Goal: Use online tool/utility: Utilize a website feature to perform a specific function

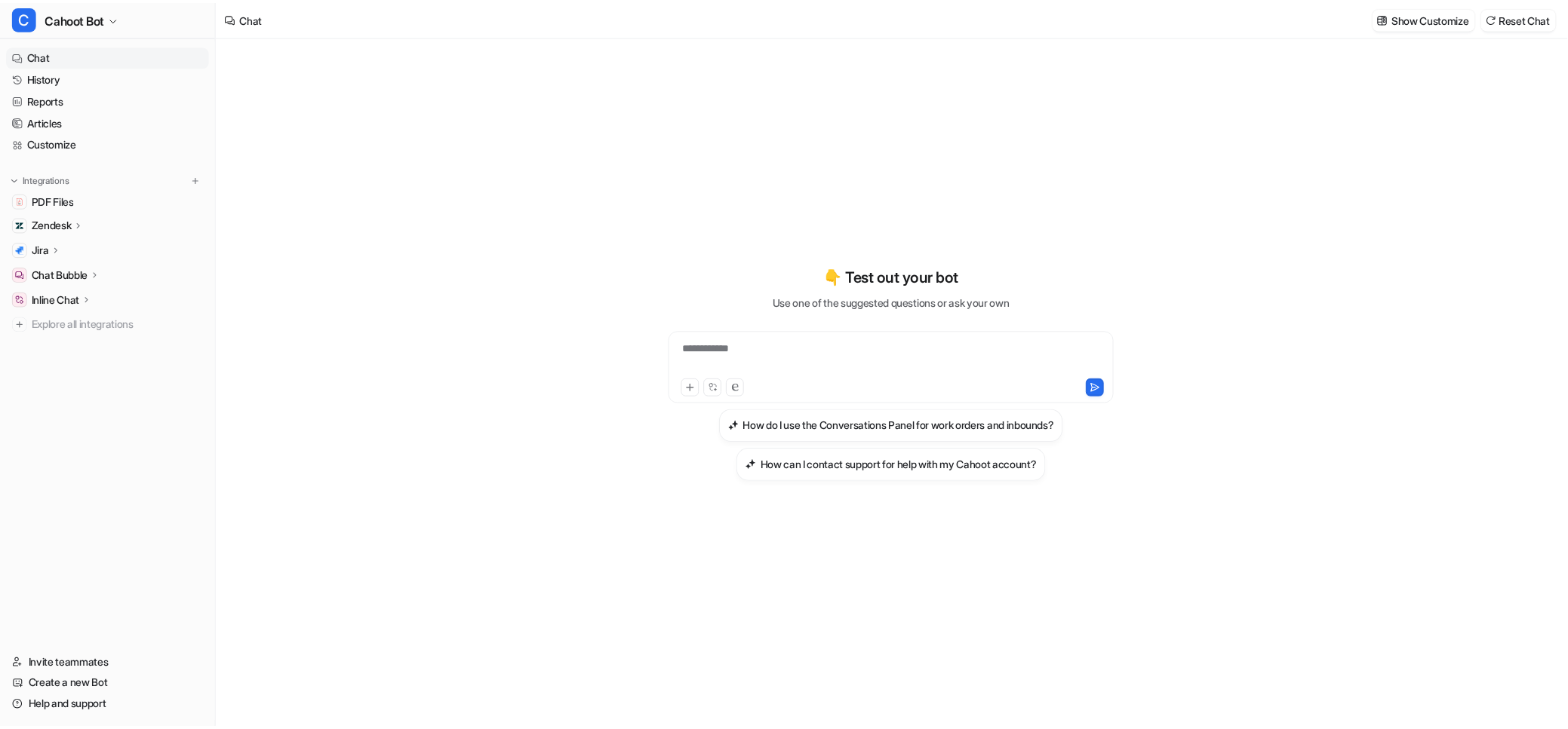
scroll to position [1619, 0]
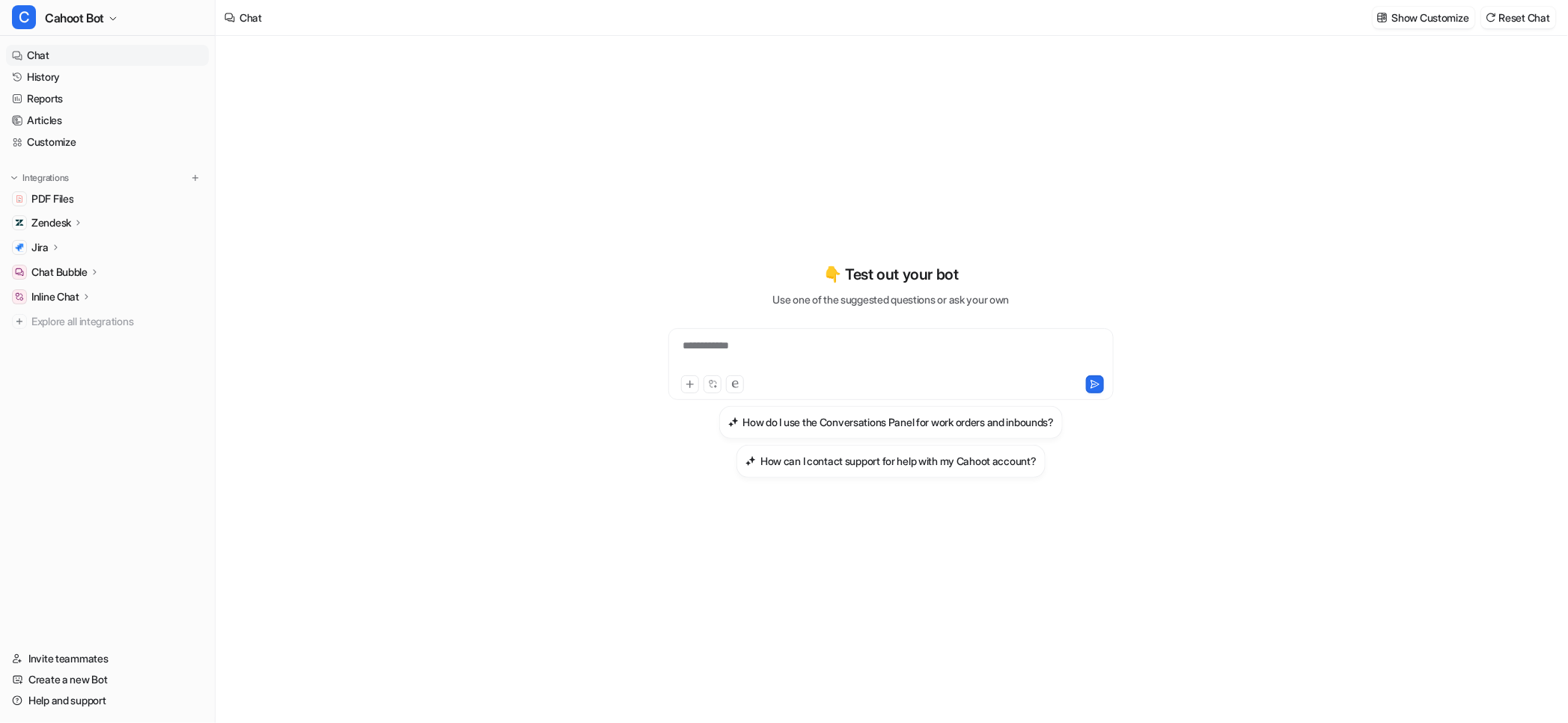
click at [60, 225] on p "Zendesk" at bounding box center [51, 222] width 40 height 15
click at [58, 116] on link "Articles" at bounding box center [107, 120] width 203 height 20
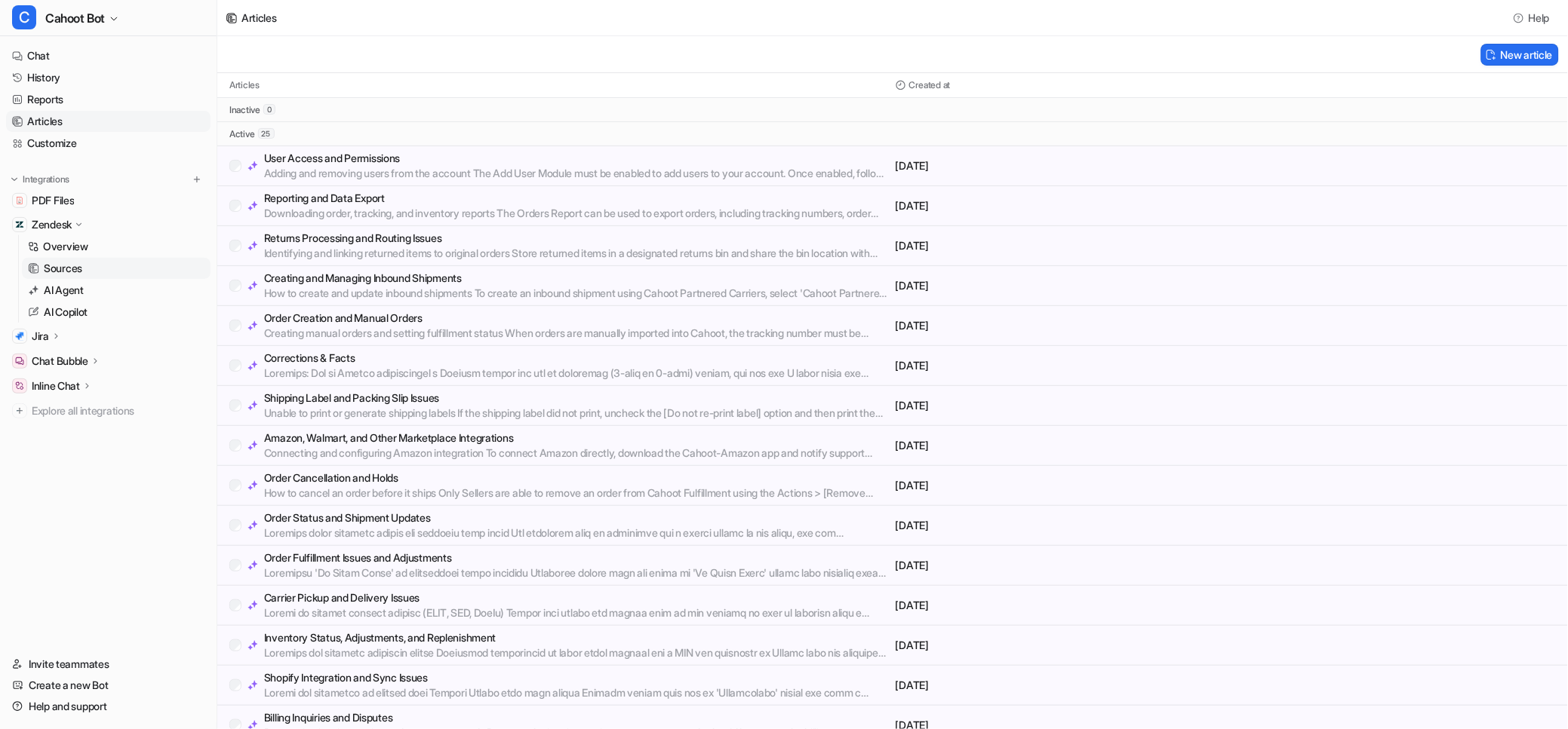
click at [59, 269] on p "Sources" at bounding box center [62, 268] width 38 height 15
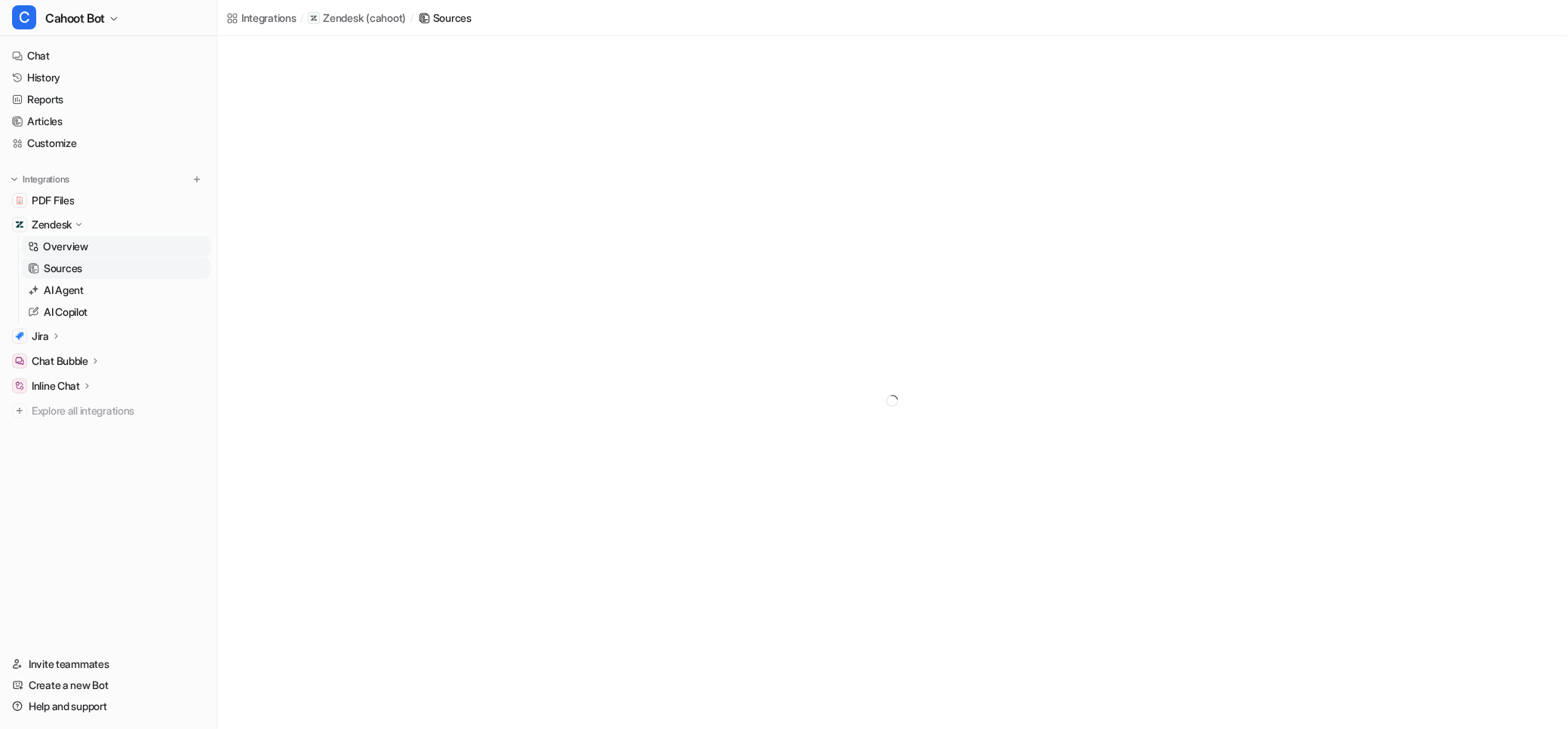
click at [73, 250] on p "Overview" at bounding box center [66, 246] width 45 height 15
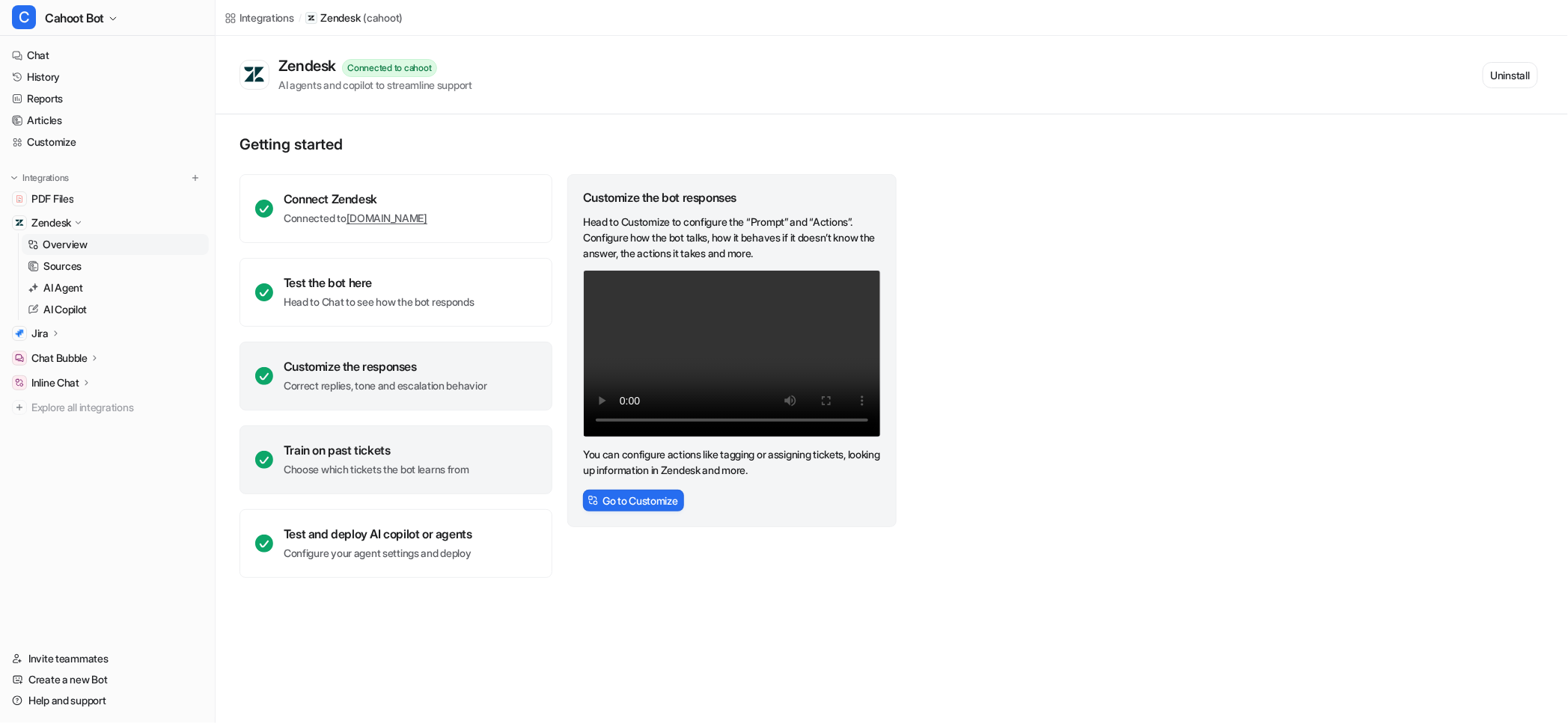
click at [335, 462] on p "Choose which tickets the bot learns from" at bounding box center [377, 469] width 186 height 15
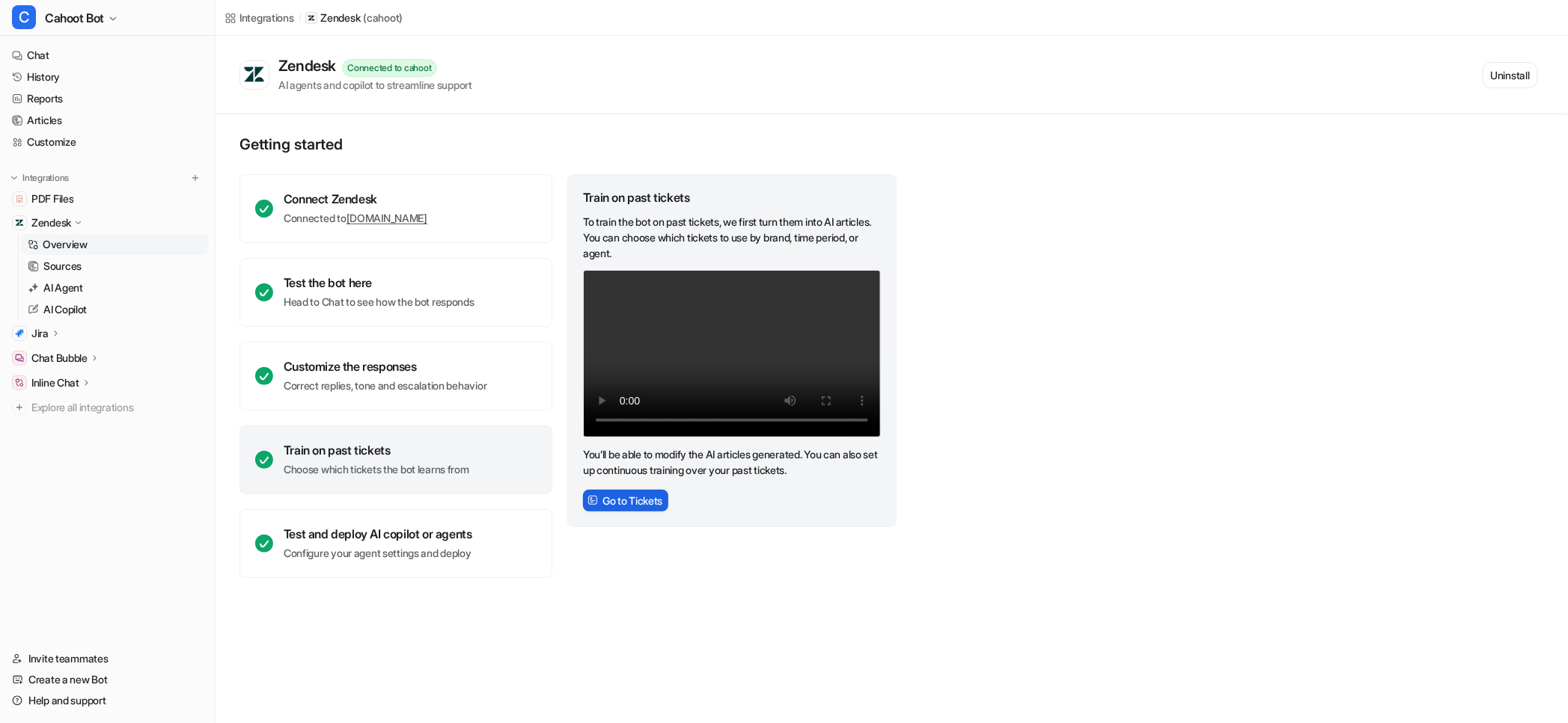
click at [614, 507] on button "Go to Tickets" at bounding box center [625, 501] width 85 height 21
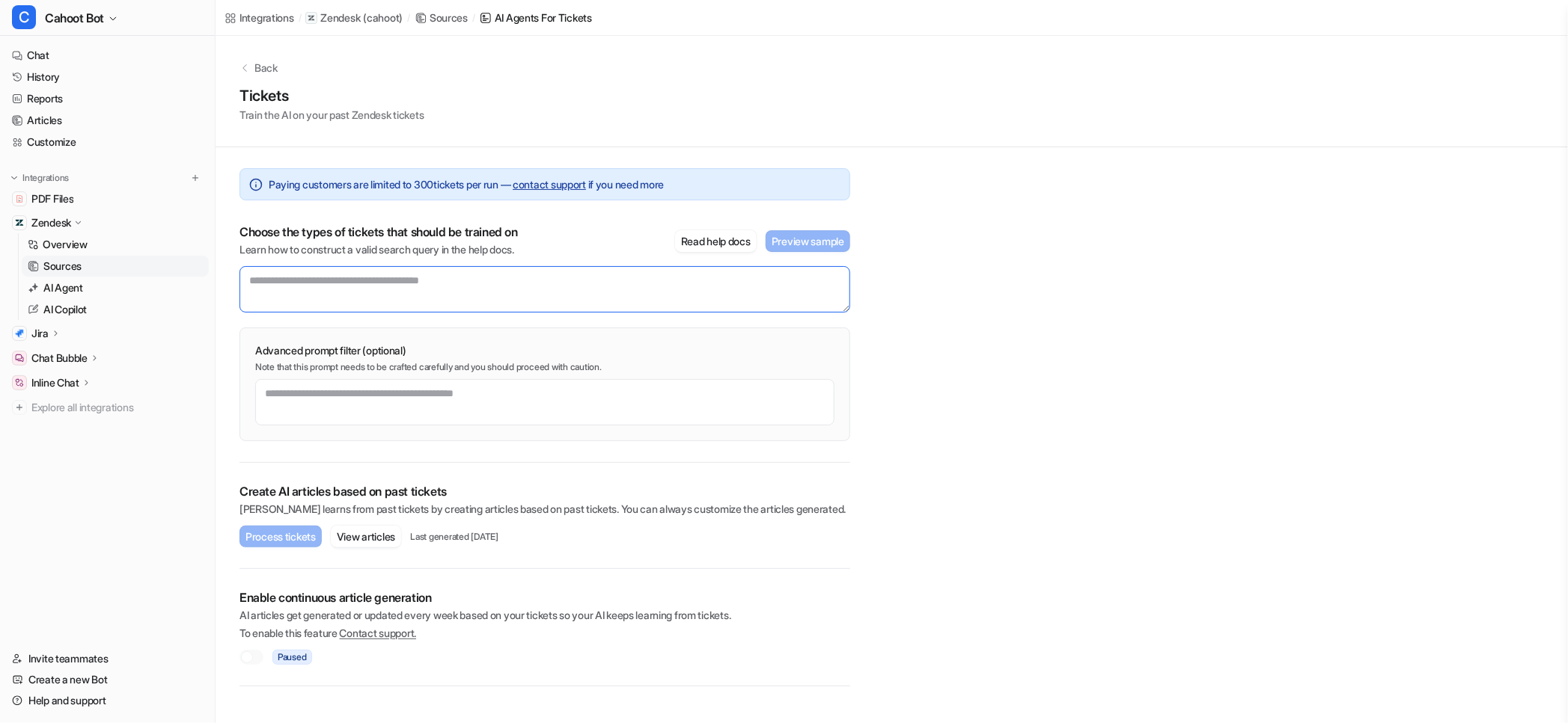
click at [497, 292] on textarea at bounding box center [545, 290] width 611 height 47
click at [1120, 292] on div "Back Tickets Train the AI on your past Zendesk tickets Paying customers are lim…" at bounding box center [892, 361] width 1353 height 651
click at [737, 243] on button "Read help docs" at bounding box center [717, 241] width 82 height 21
click at [359, 291] on textarea at bounding box center [545, 290] width 611 height 47
paste textarea "**********"
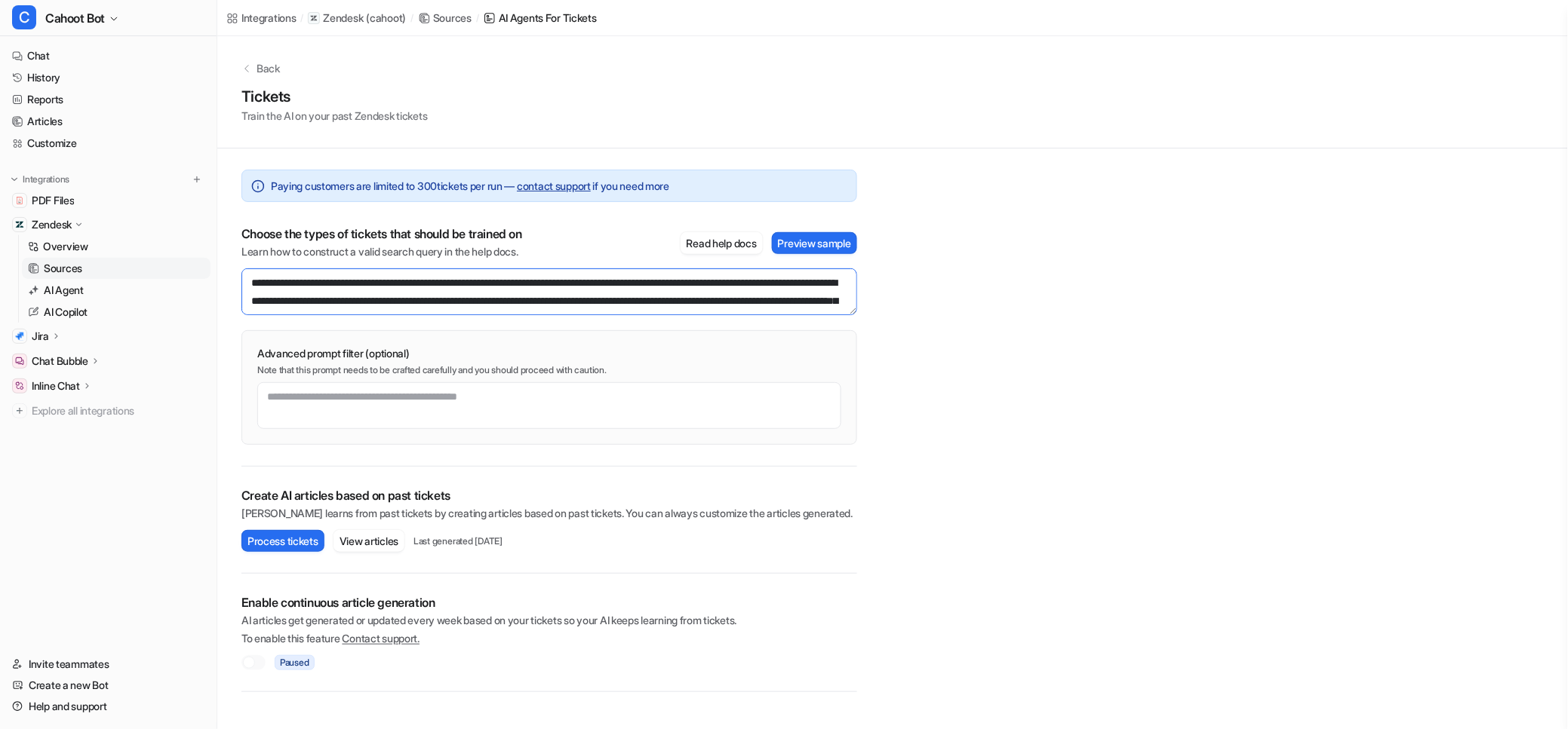
scroll to position [28, 0]
type textarea "**********"
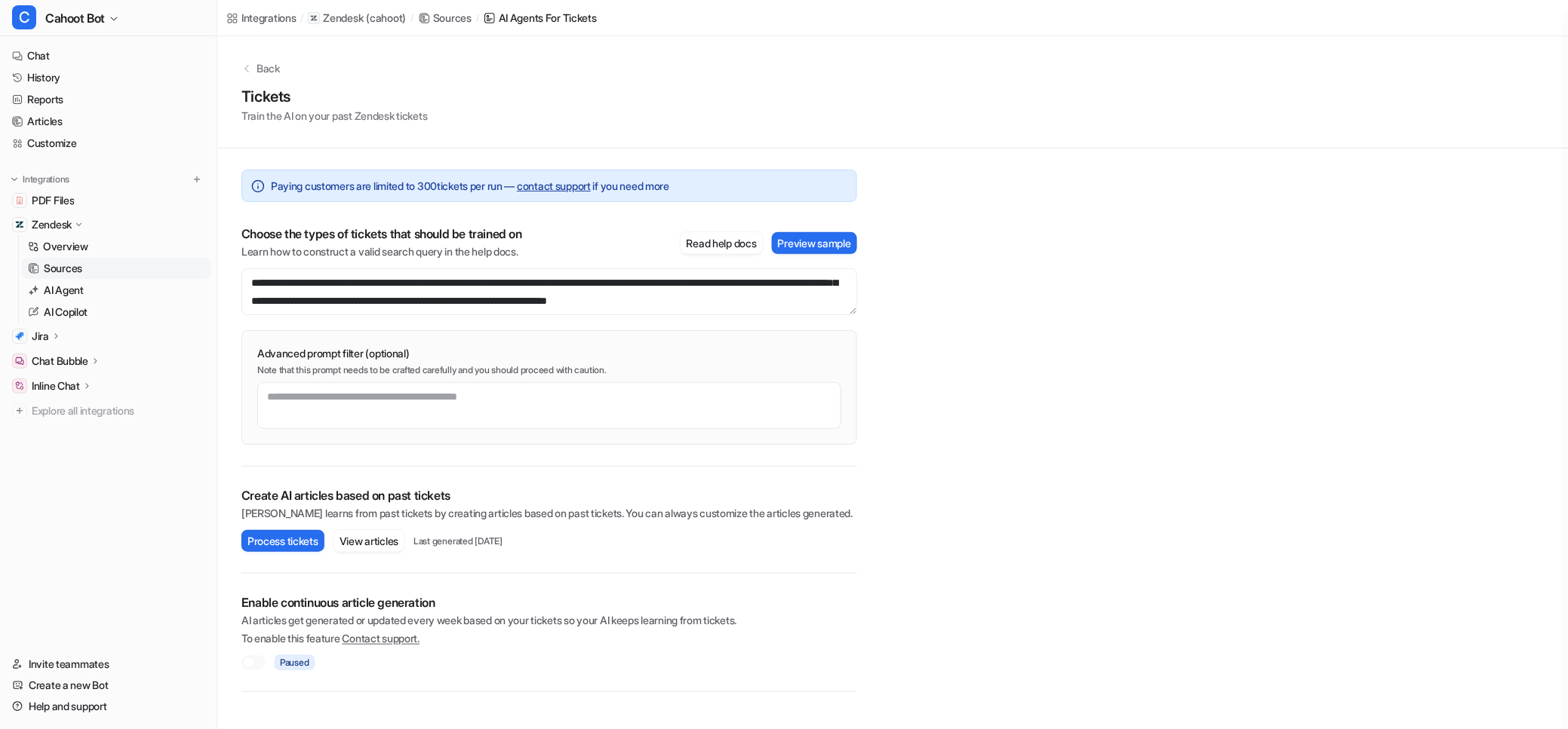
click at [950, 261] on div "**********" at bounding box center [893, 364] width 1351 height 656
click at [824, 249] on button "Preview sample" at bounding box center [814, 243] width 86 height 22
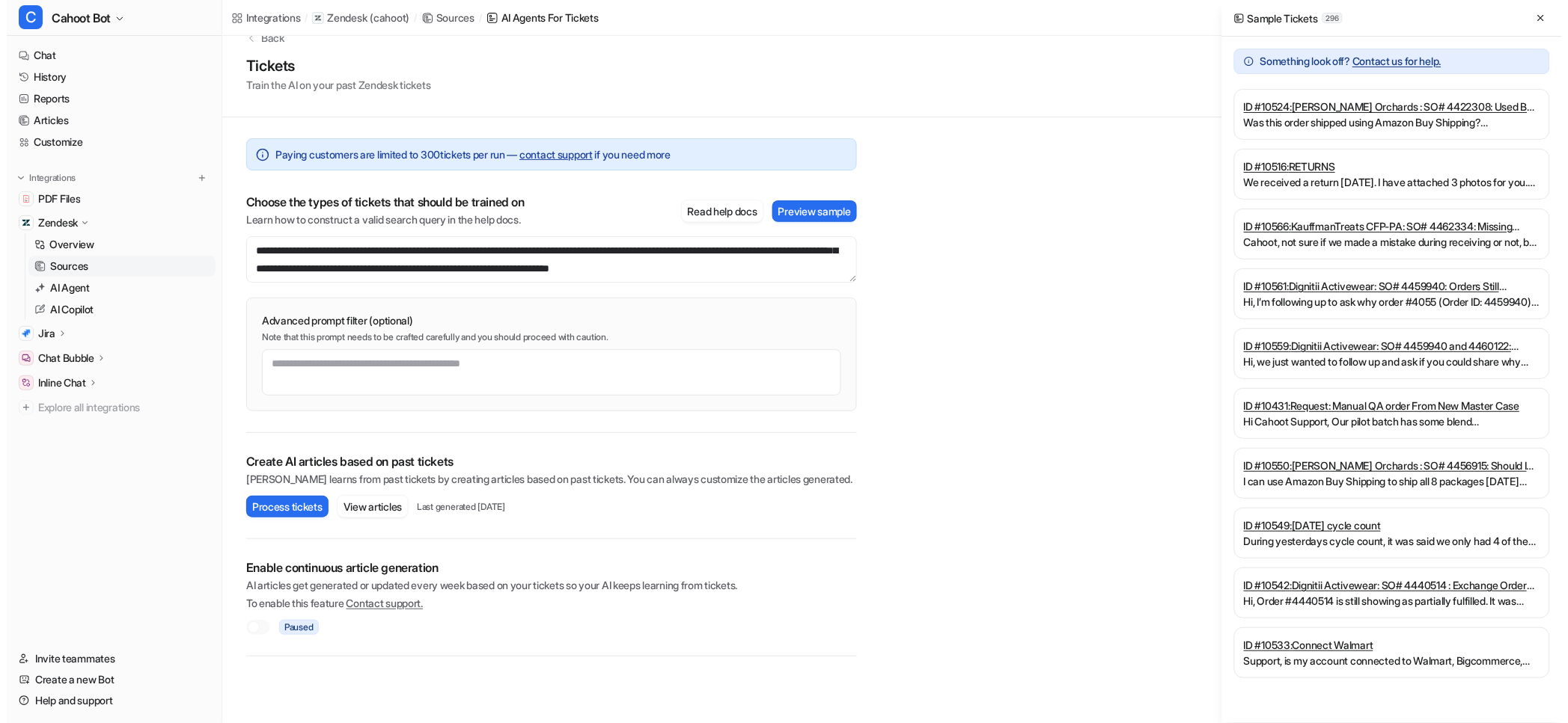
scroll to position [0, 0]
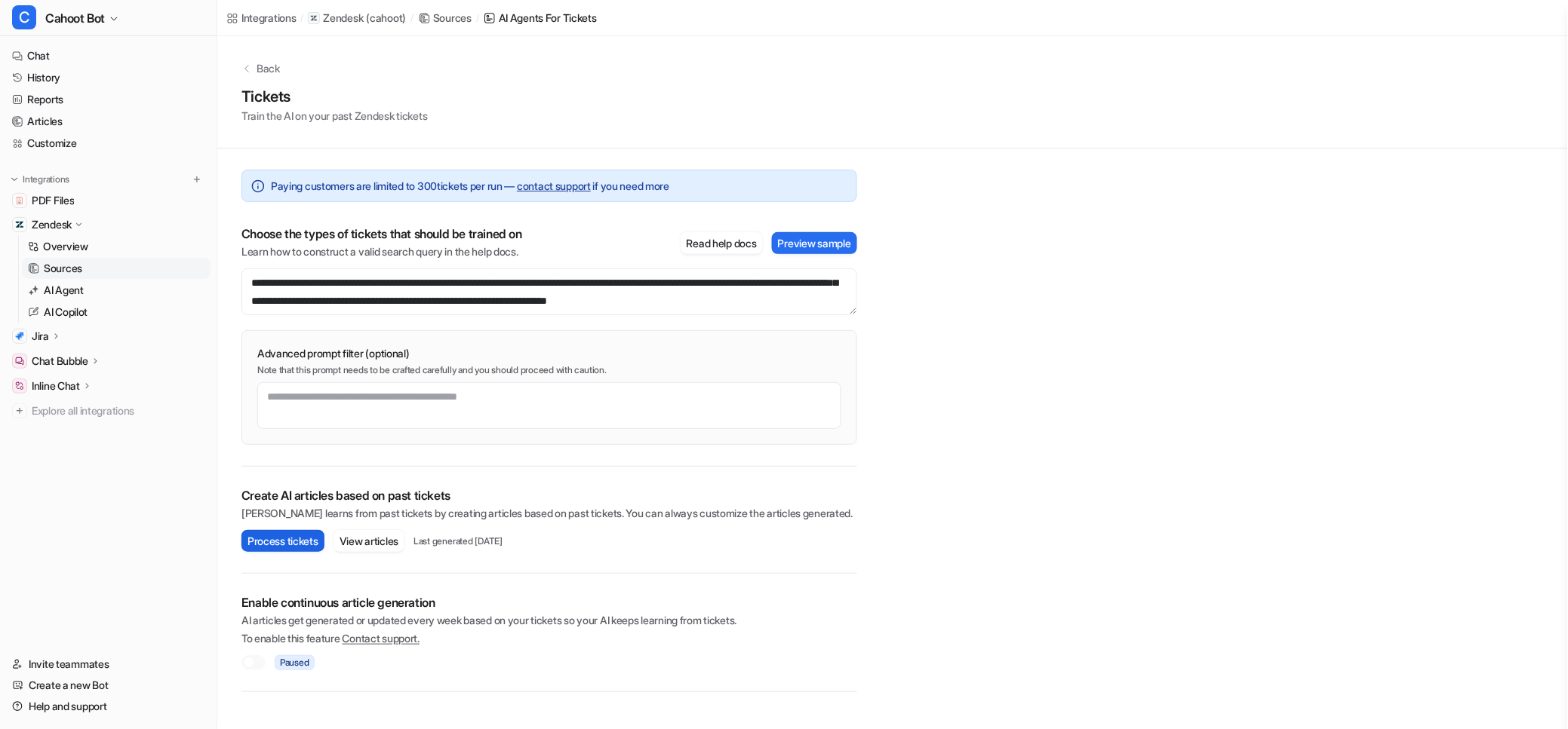
click at [295, 545] on button "Process tickets" at bounding box center [282, 541] width 83 height 22
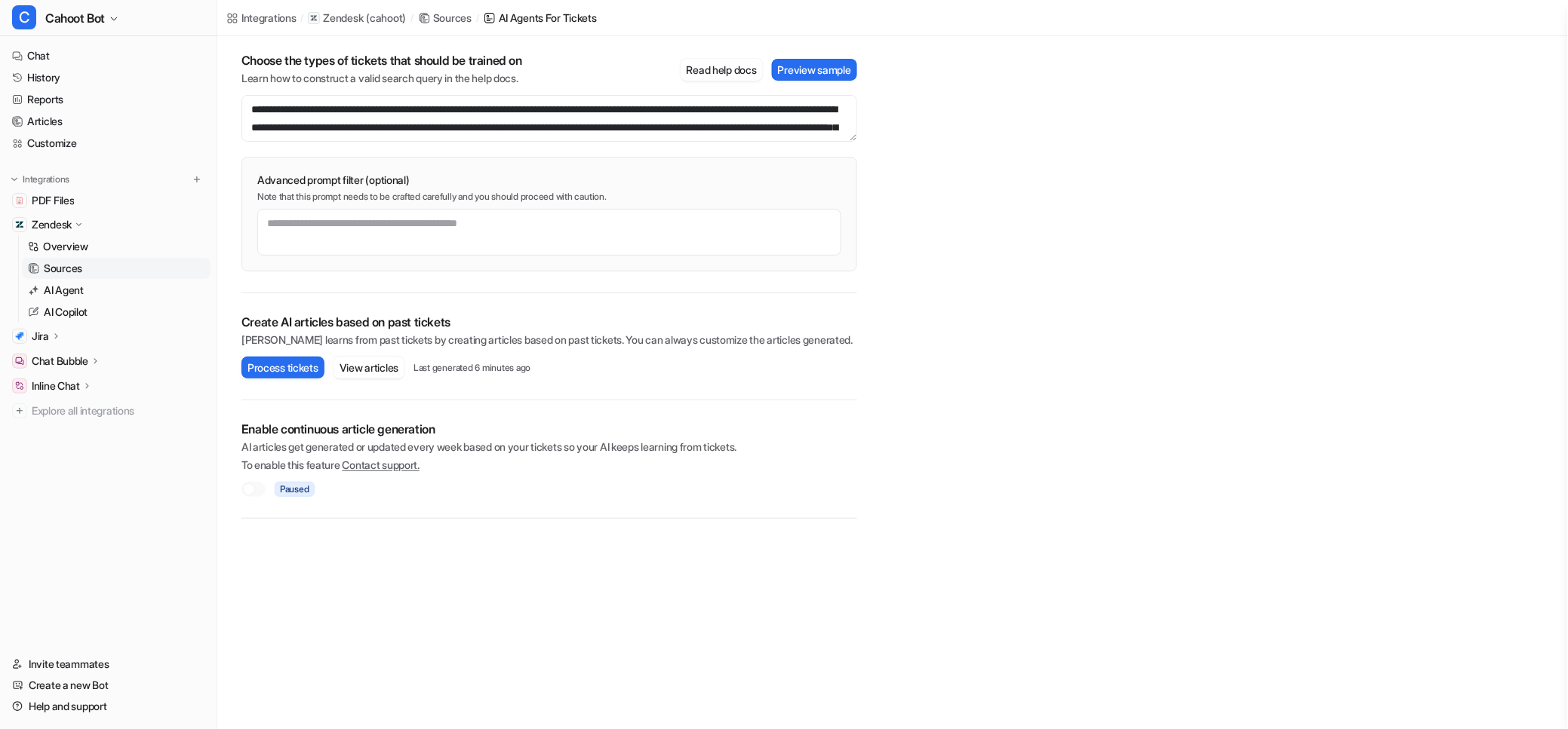
scroll to position [167, 0]
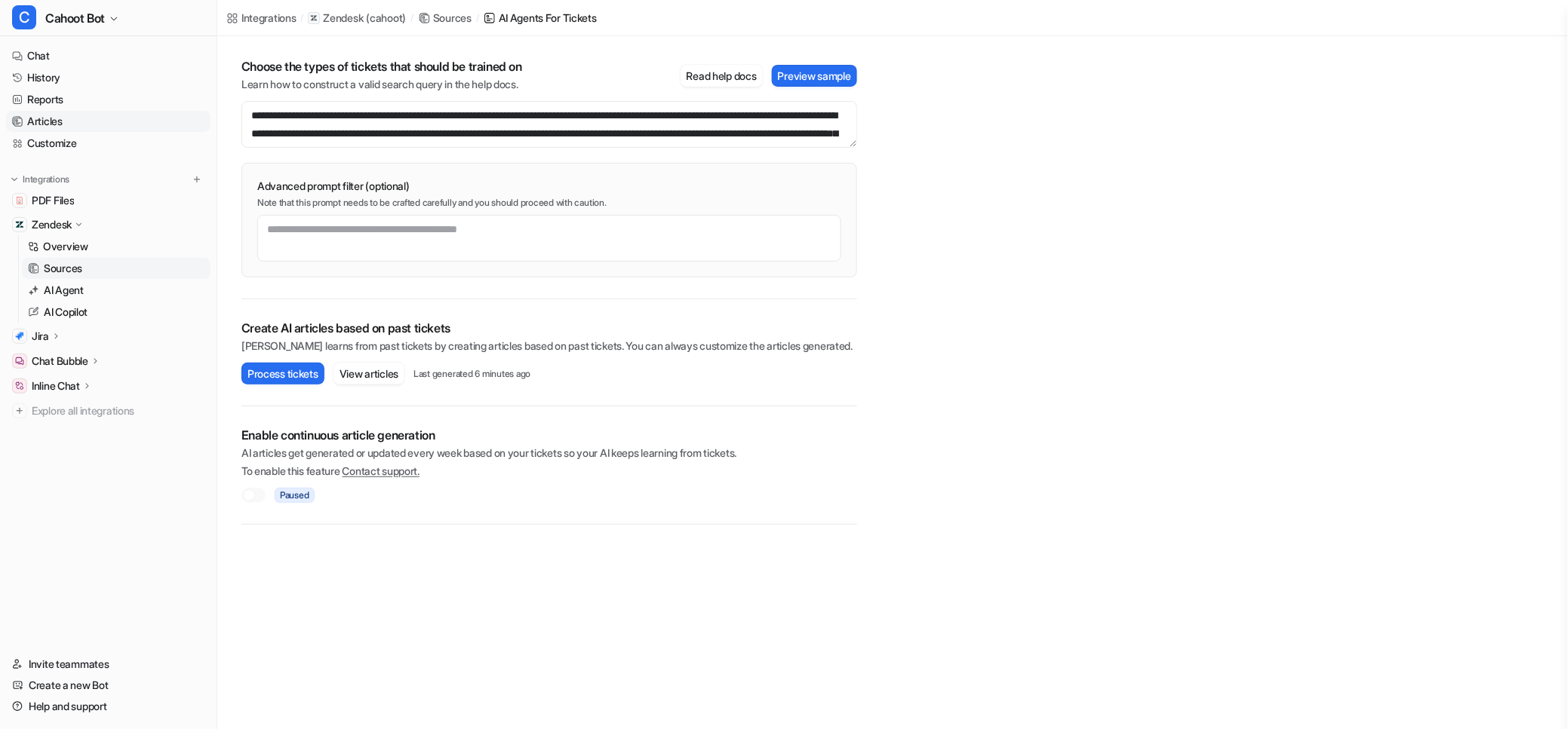
click at [56, 118] on link "Articles" at bounding box center [108, 121] width 205 height 21
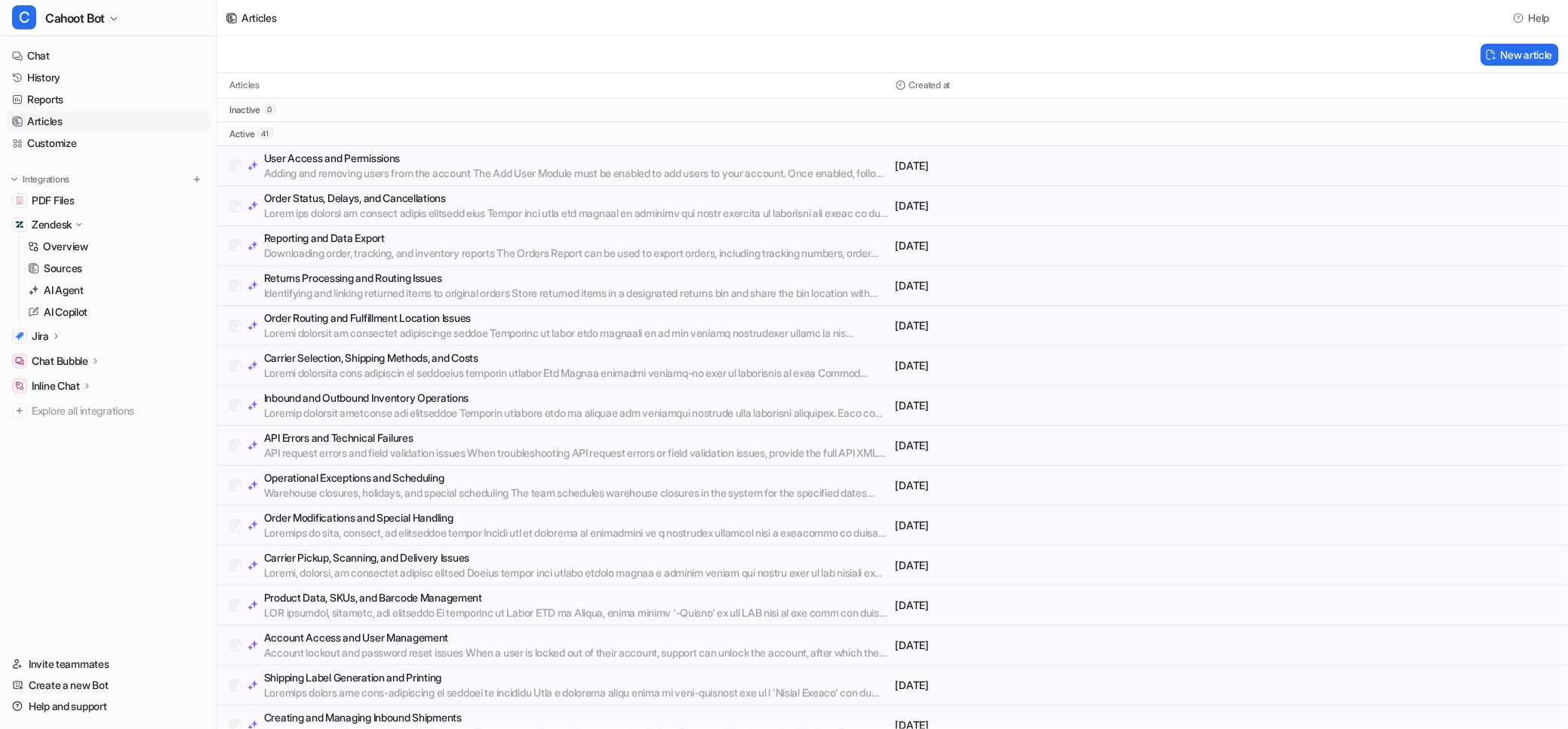
click at [416, 43] on div "New article" at bounding box center [893, 55] width 1351 height 37
click at [439, 40] on div "New article" at bounding box center [893, 55] width 1351 height 37
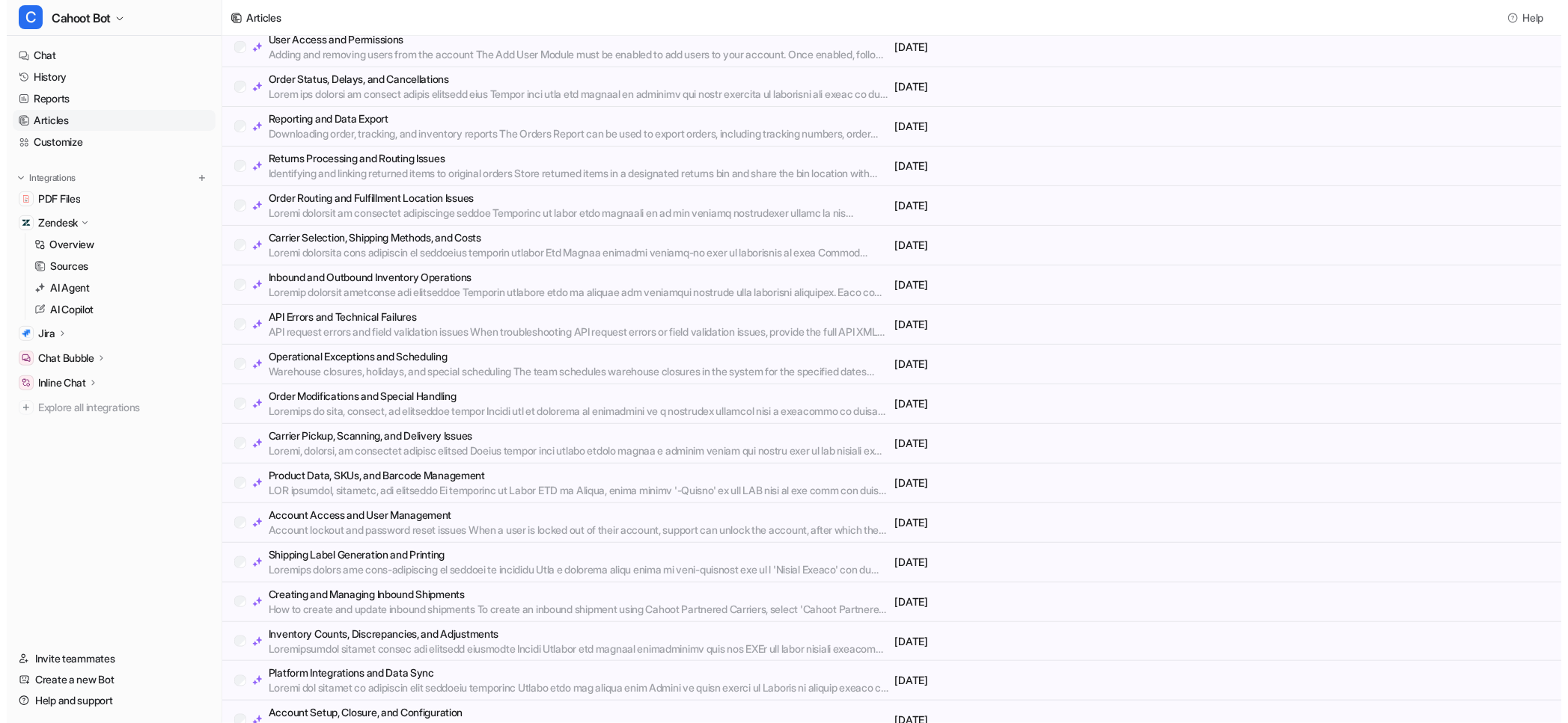
scroll to position [166, 0]
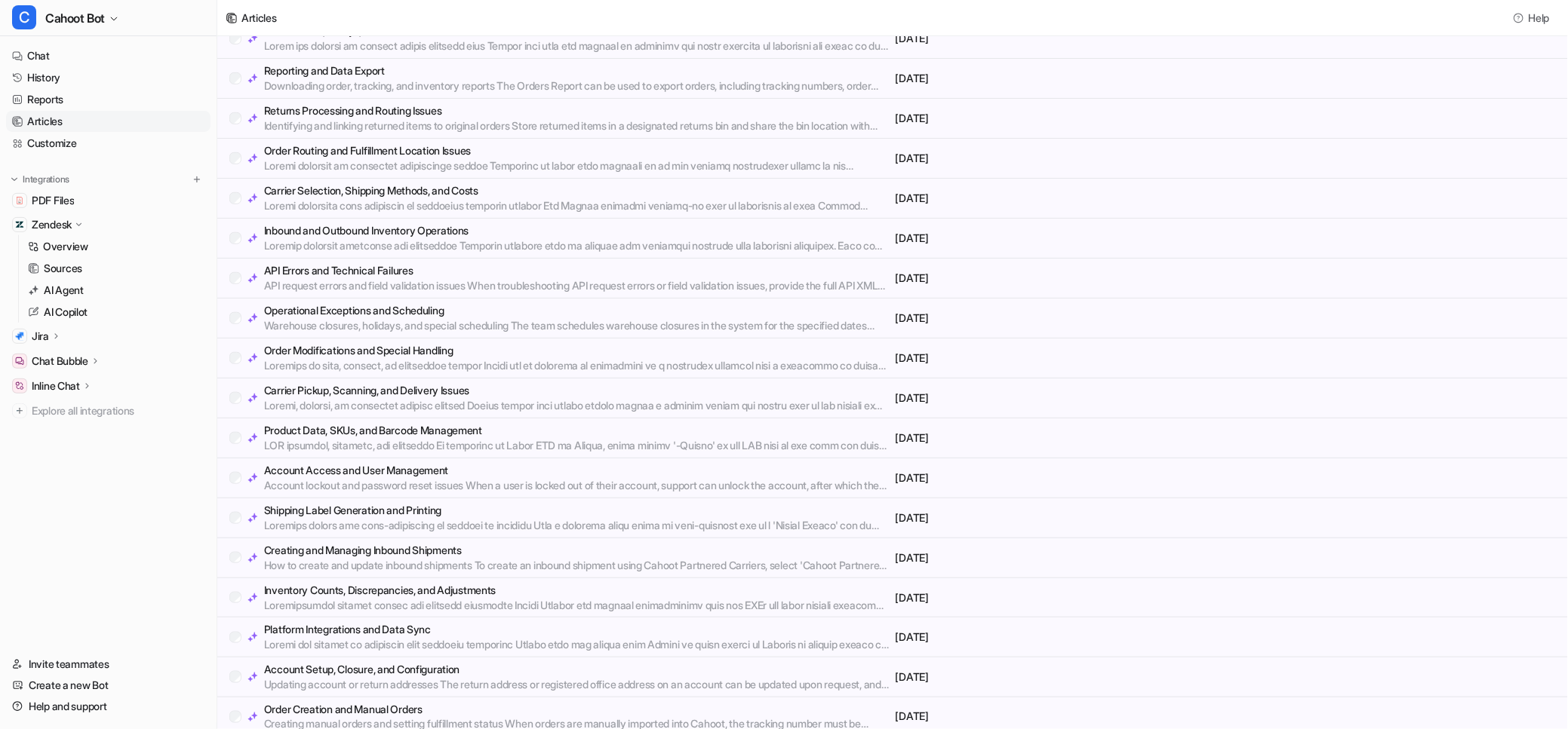
click at [624, 153] on p "Order Routing and Fulfillment Location Issues" at bounding box center [577, 151] width 626 height 15
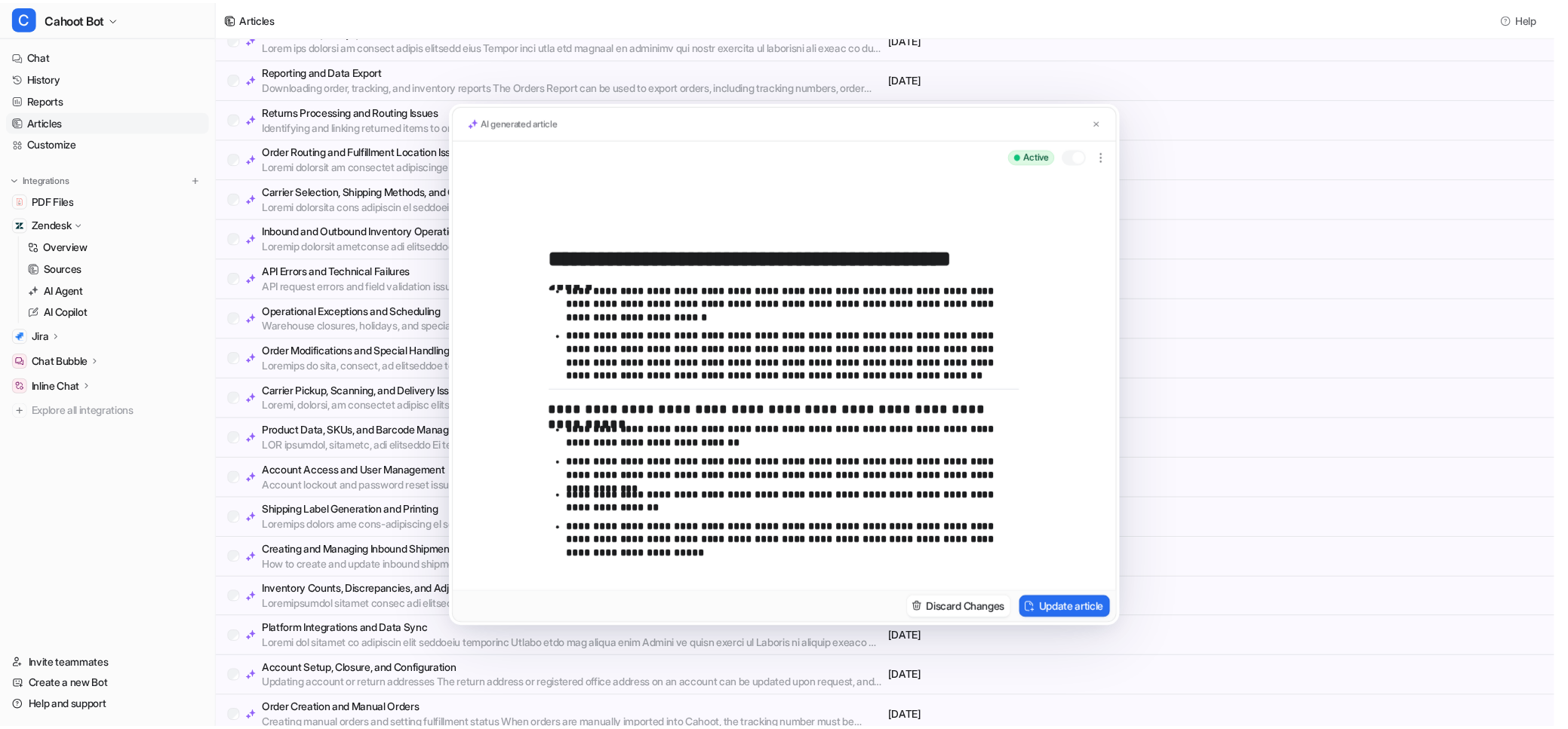
scroll to position [238, 0]
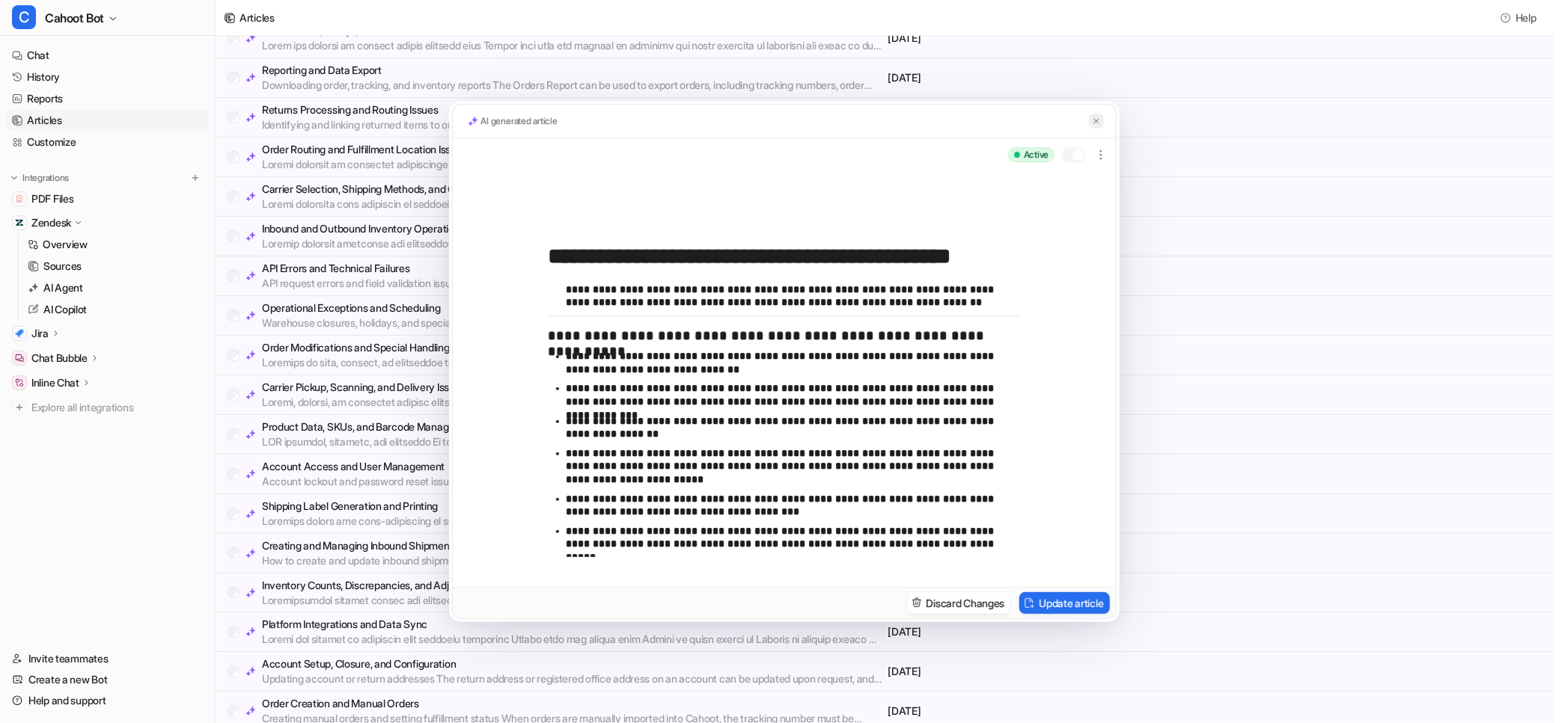
click at [1096, 120] on img at bounding box center [1096, 122] width 9 height 10
